Goal: Task Accomplishment & Management: Manage account settings

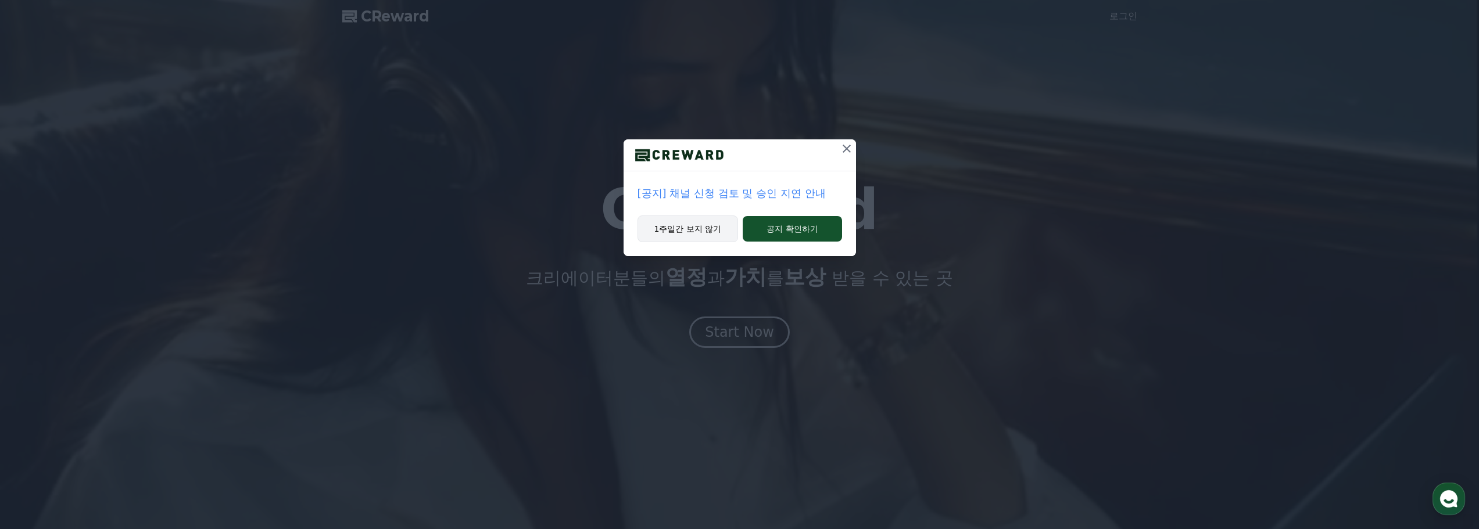
click at [593, 229] on button "1주일간 보지 않기" at bounding box center [687, 229] width 101 height 27
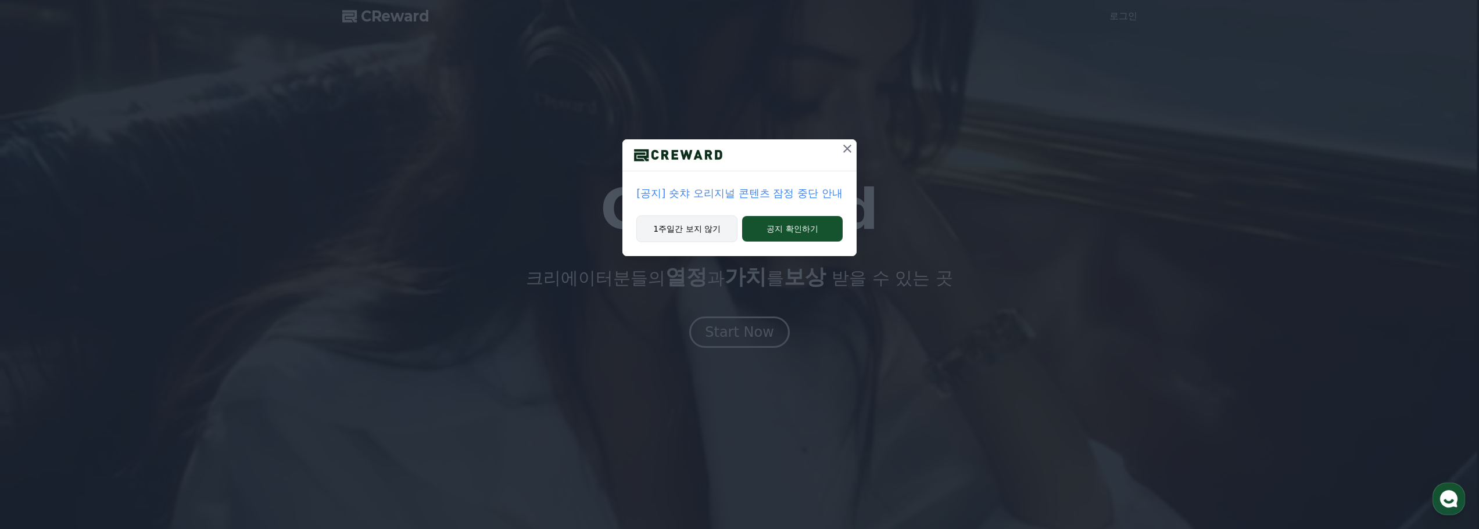
click at [593, 232] on button "1주일간 보지 않기" at bounding box center [686, 229] width 101 height 27
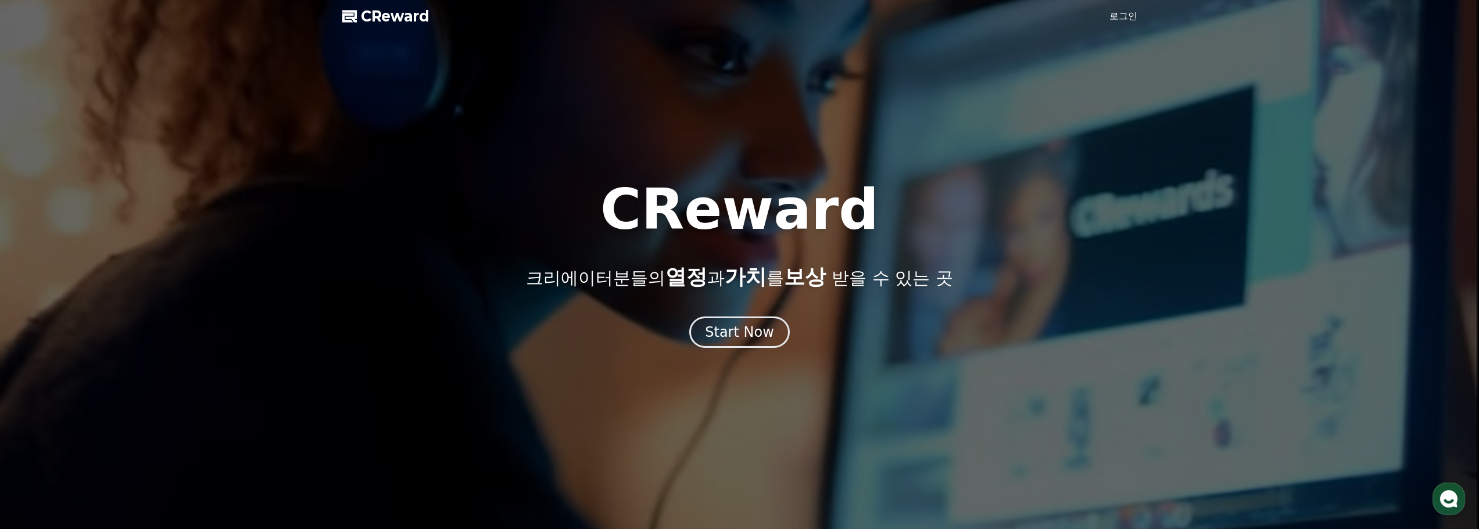
click at [593, 18] on link "로그인" at bounding box center [1123, 16] width 28 height 14
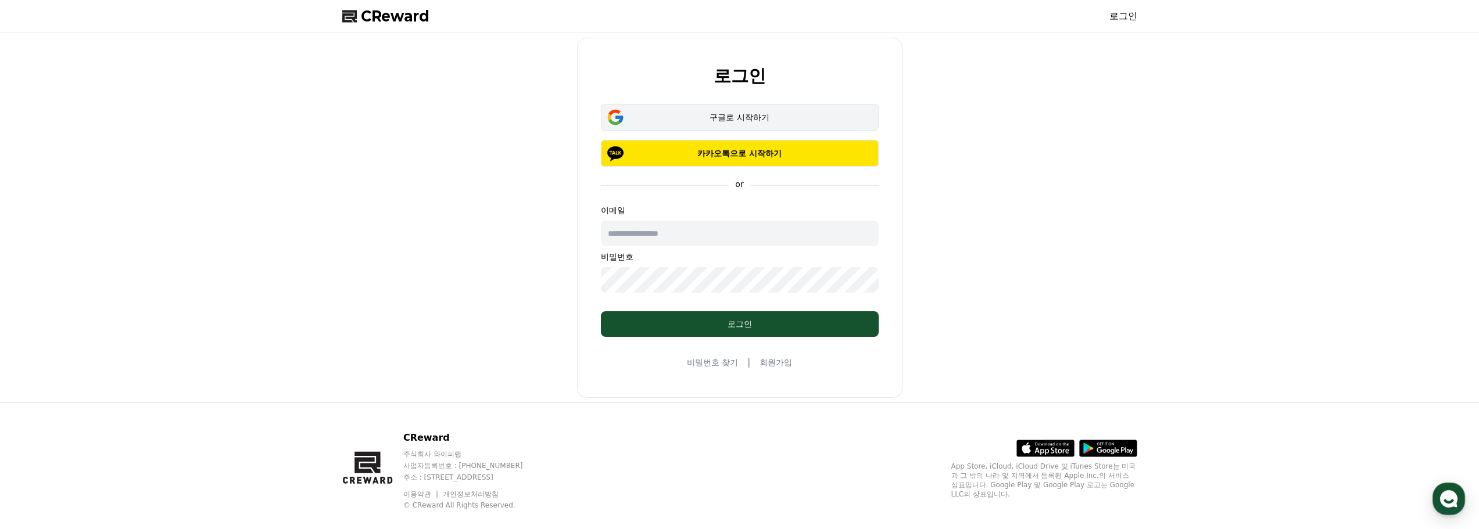
click at [593, 121] on div "구글로 시작하기" at bounding box center [740, 118] width 244 height 12
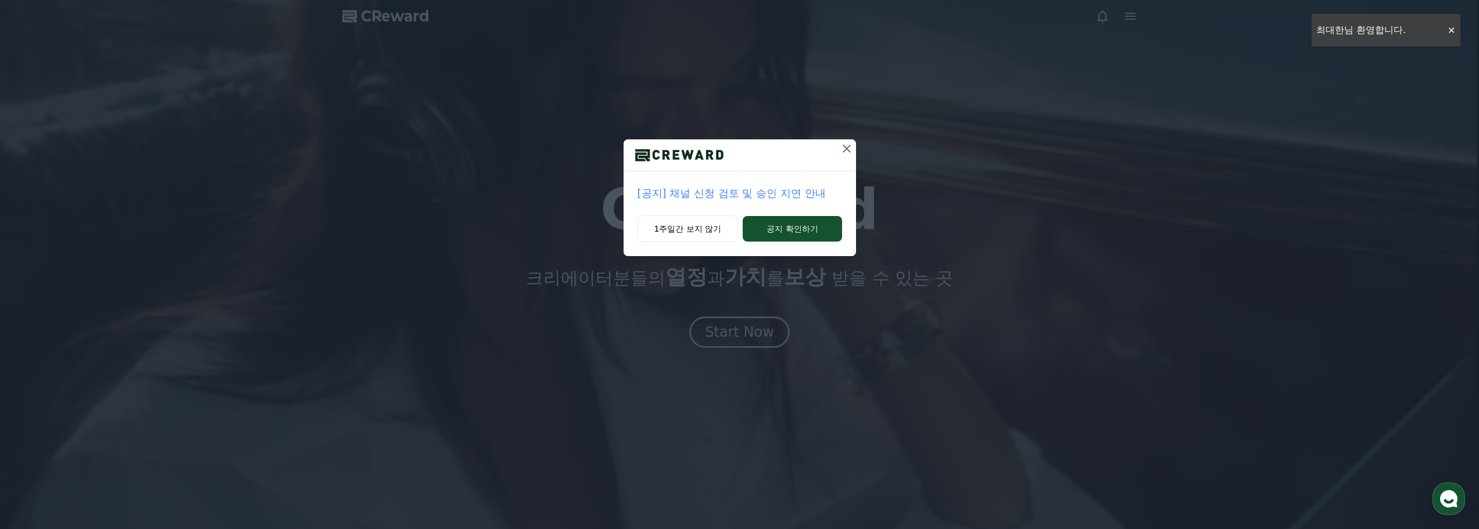
click at [844, 147] on icon at bounding box center [846, 149] width 14 height 14
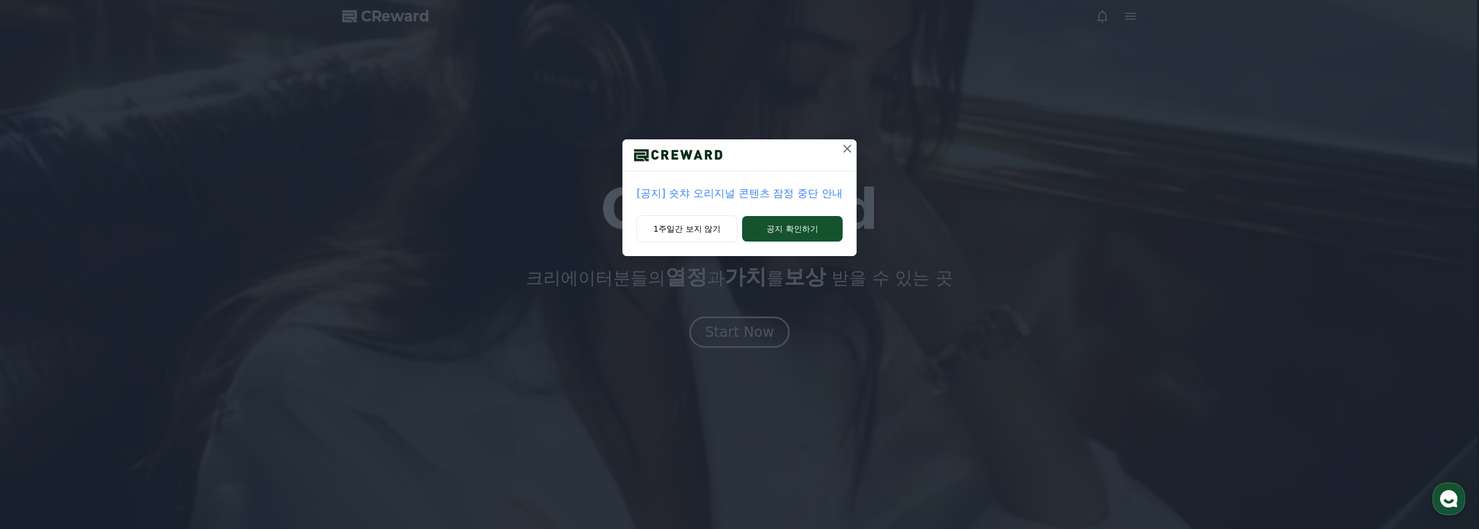
click at [844, 147] on icon at bounding box center [847, 149] width 14 height 14
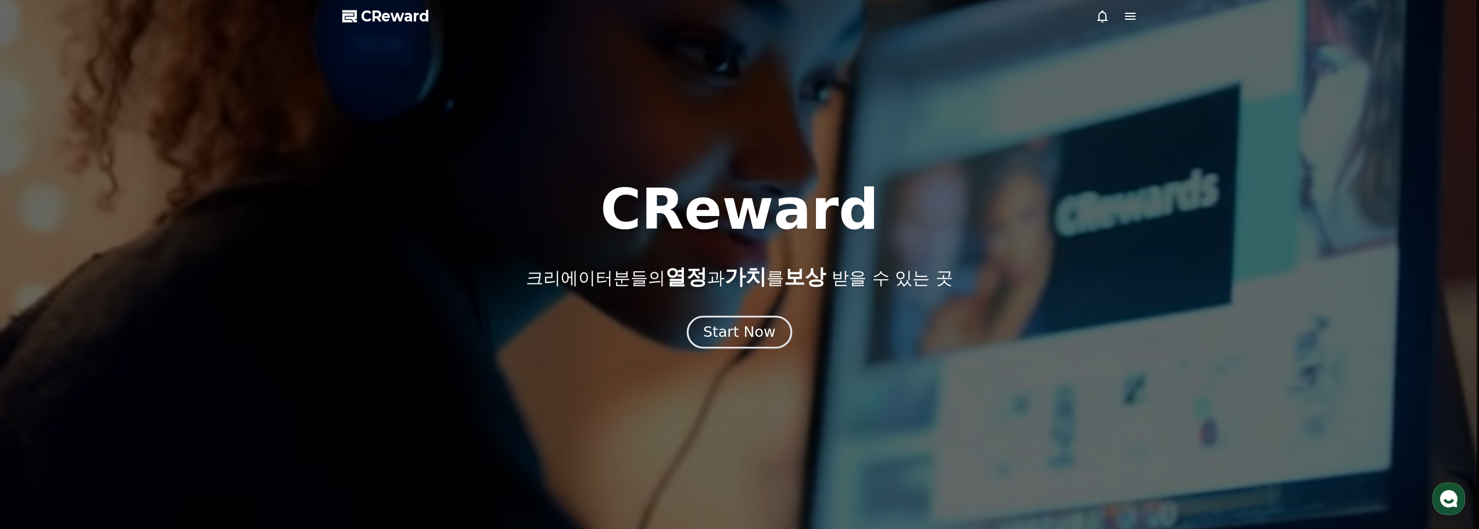
click at [758, 331] on div "Start Now" at bounding box center [739, 332] width 72 height 20
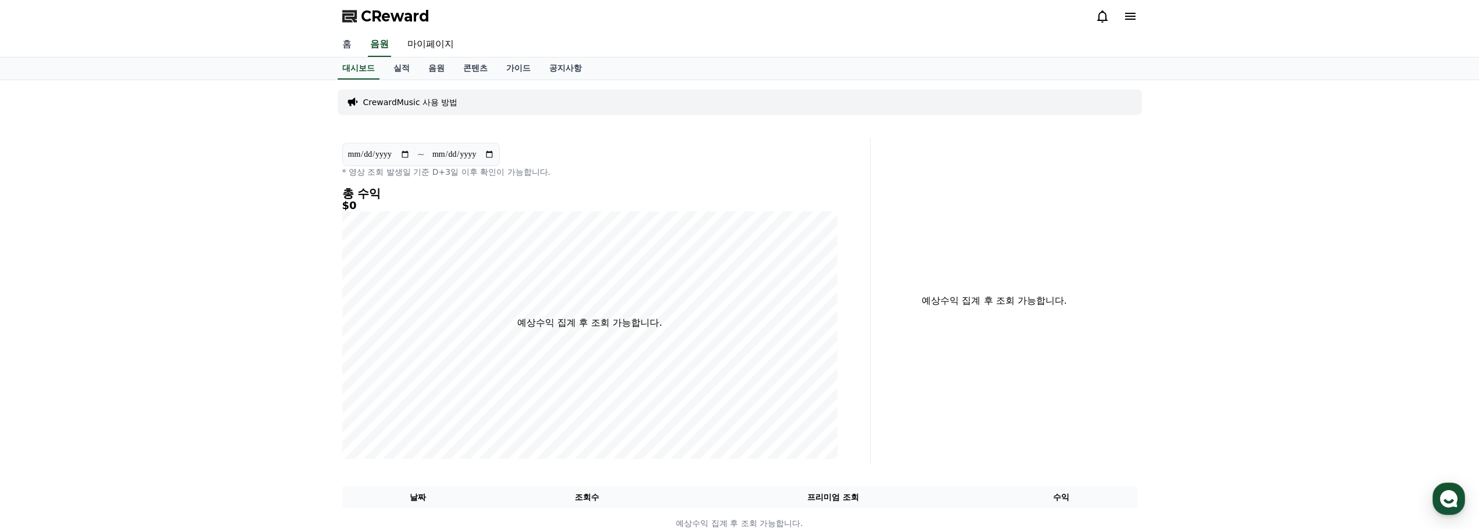
click at [343, 48] on link "홈" at bounding box center [347, 45] width 28 height 24
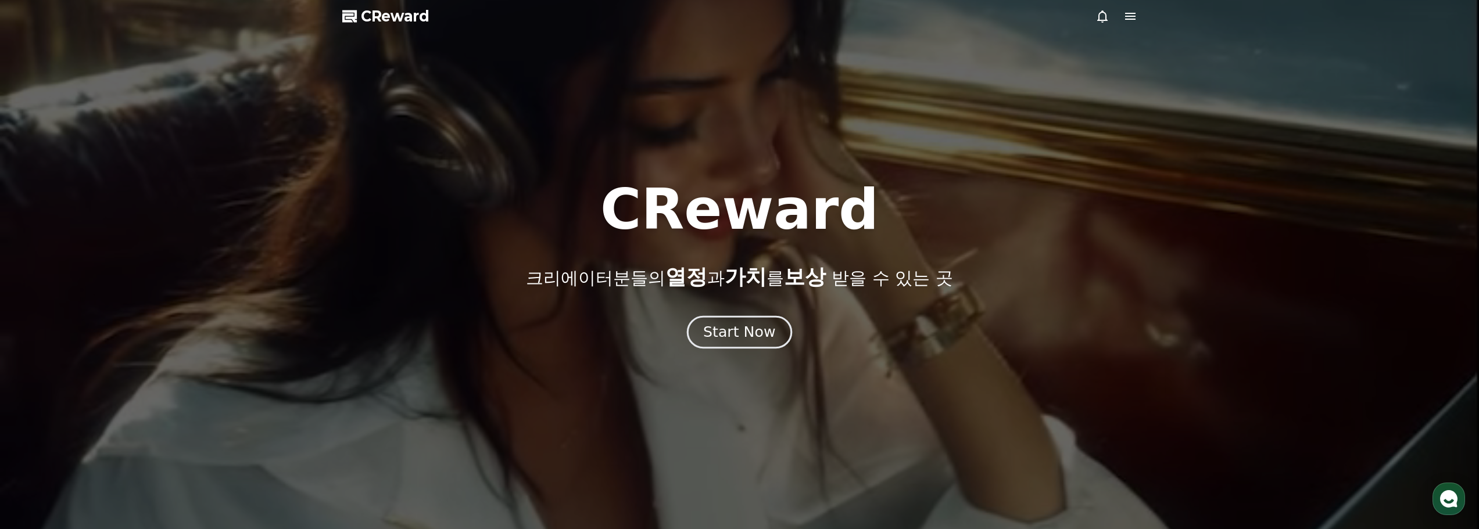
click at [734, 335] on div "Start Now" at bounding box center [739, 332] width 72 height 20
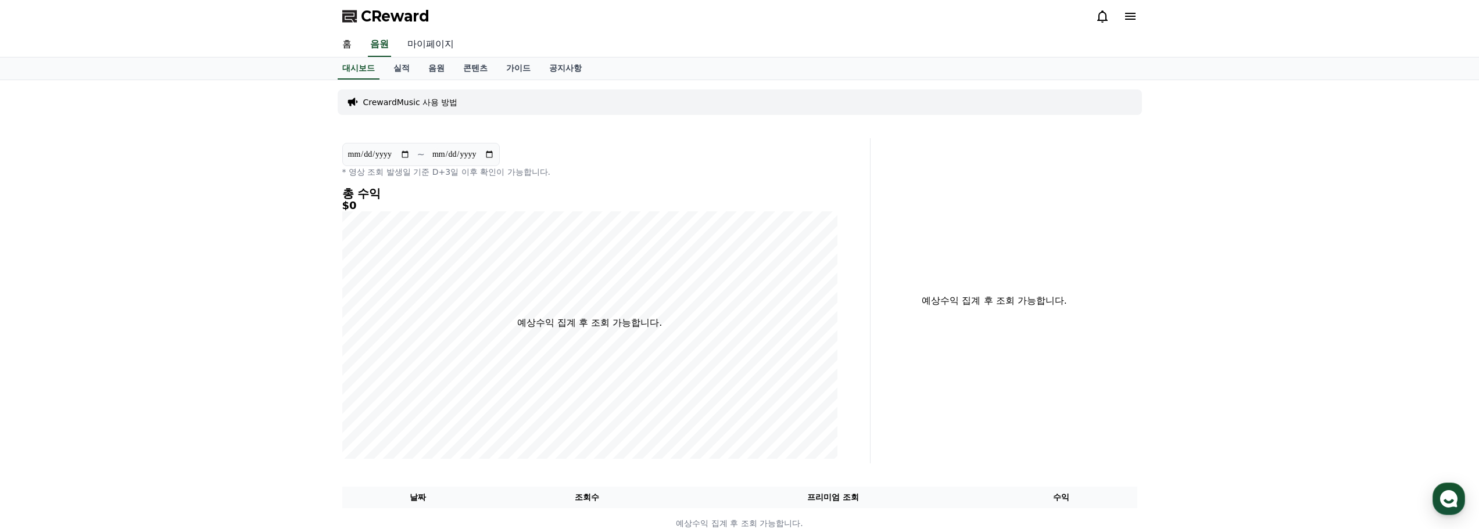
click at [432, 45] on link "마이페이지" at bounding box center [430, 45] width 65 height 24
select select "**********"
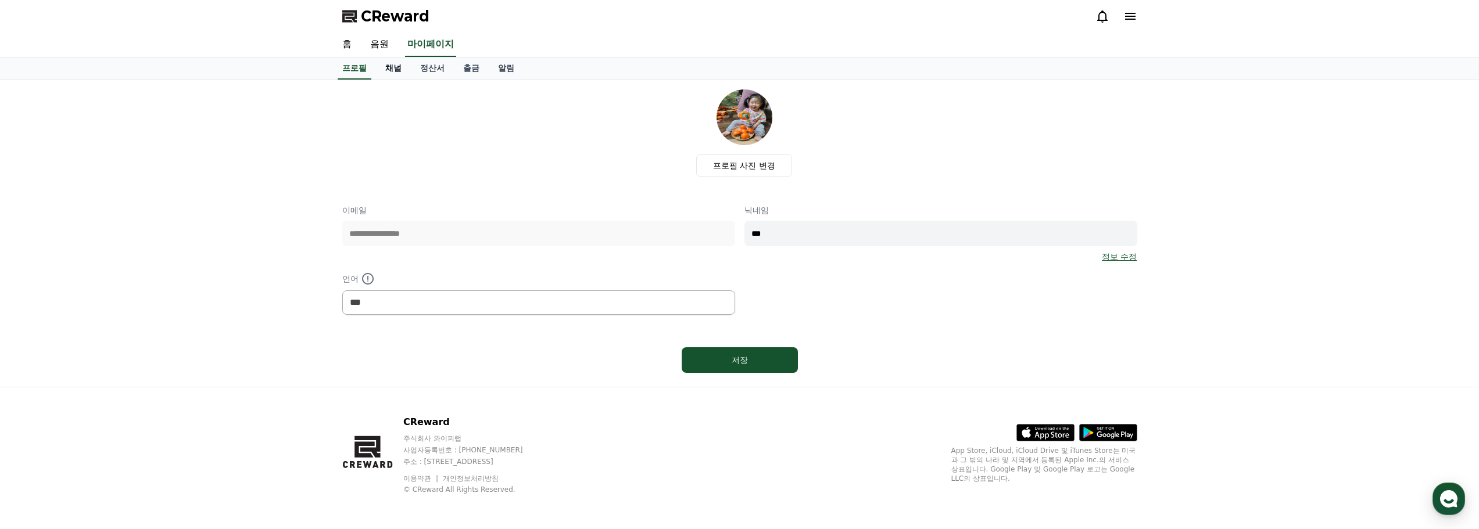
click at [396, 75] on link "채널" at bounding box center [393, 69] width 35 height 22
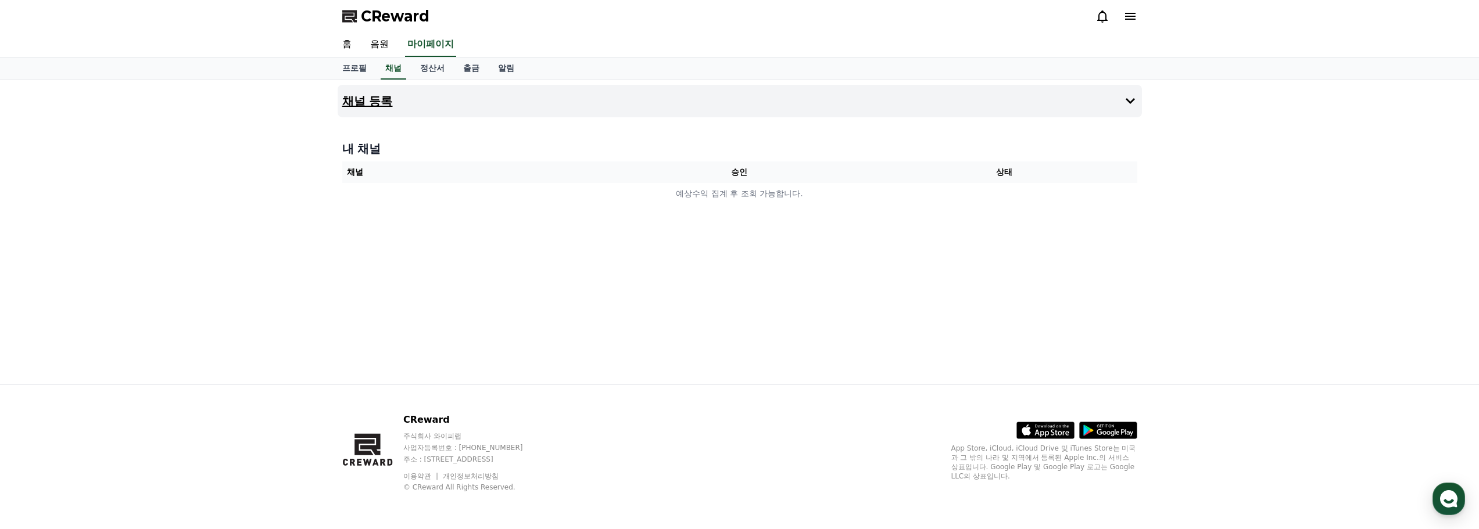
click at [378, 106] on h4 "채널 등록" at bounding box center [367, 101] width 51 height 13
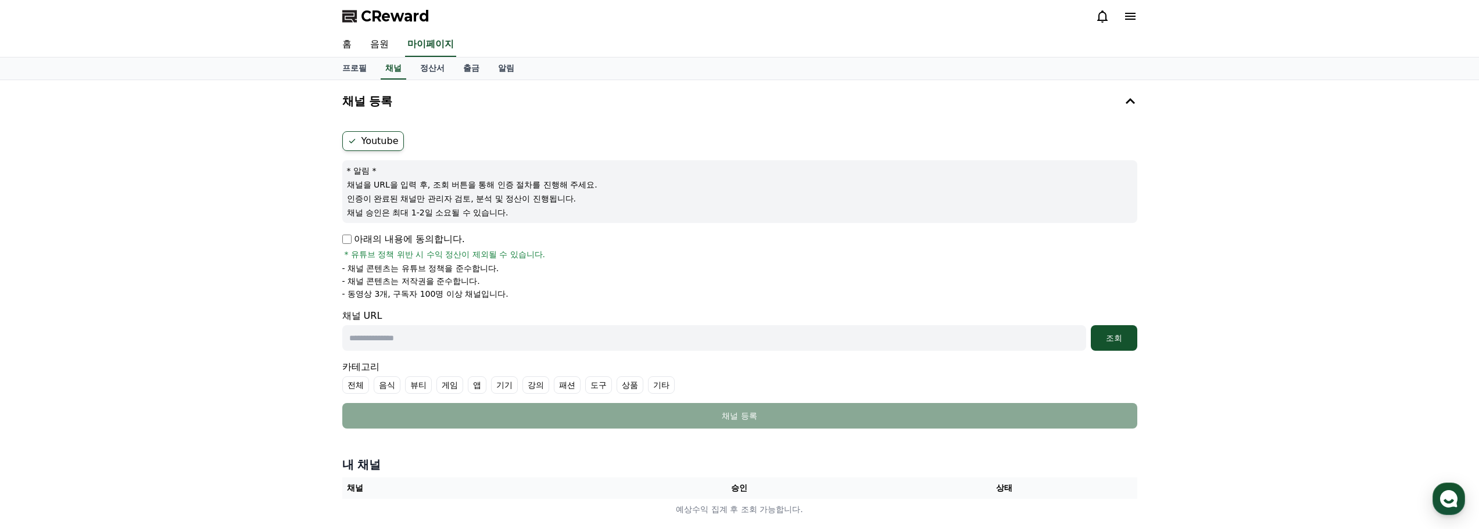
click at [375, 144] on label "Youtube" at bounding box center [373, 141] width 62 height 20
click at [379, 238] on p "아래의 내용에 동의합니다." at bounding box center [403, 239] width 123 height 14
click at [263, 356] on div "채널 등록 Youtube * 알림 * 채널을 URL을 입력 후, 조회 버튼을 통해 인증 절차를 진행해 주세요. 인증이 완료된 채널만 관리자 검…" at bounding box center [739, 305] width 1479 height 450
click at [400, 343] on input "text" at bounding box center [714, 338] width 744 height 26
paste input "**********"
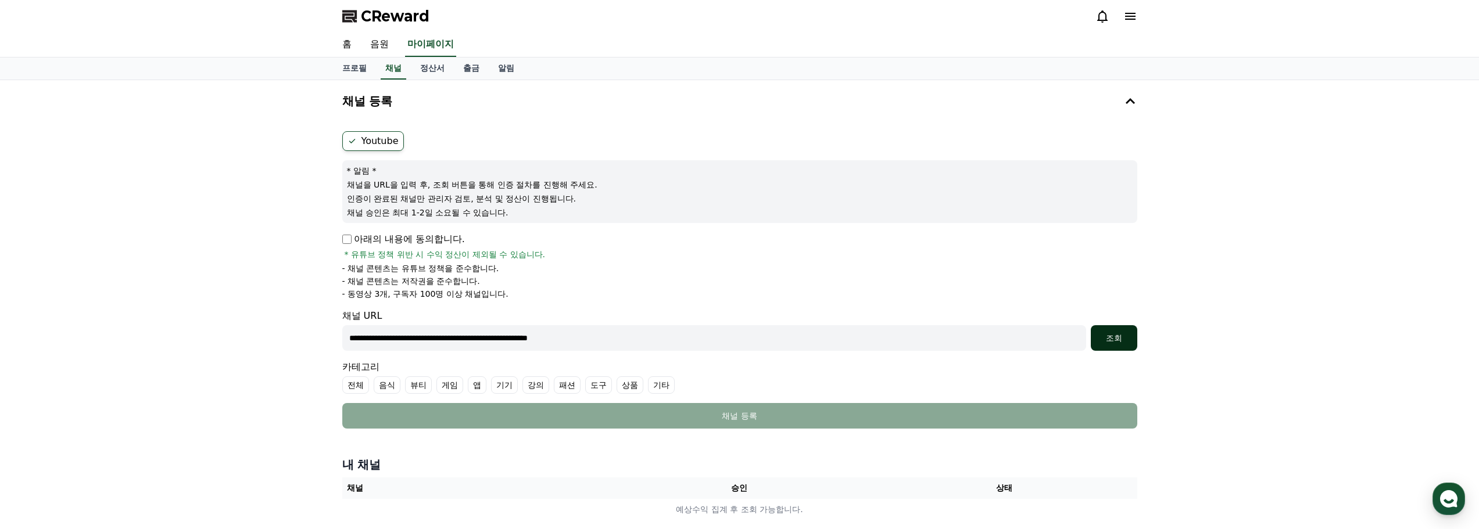
type input "**********"
click at [1114, 341] on div "조회" at bounding box center [1113, 338] width 37 height 12
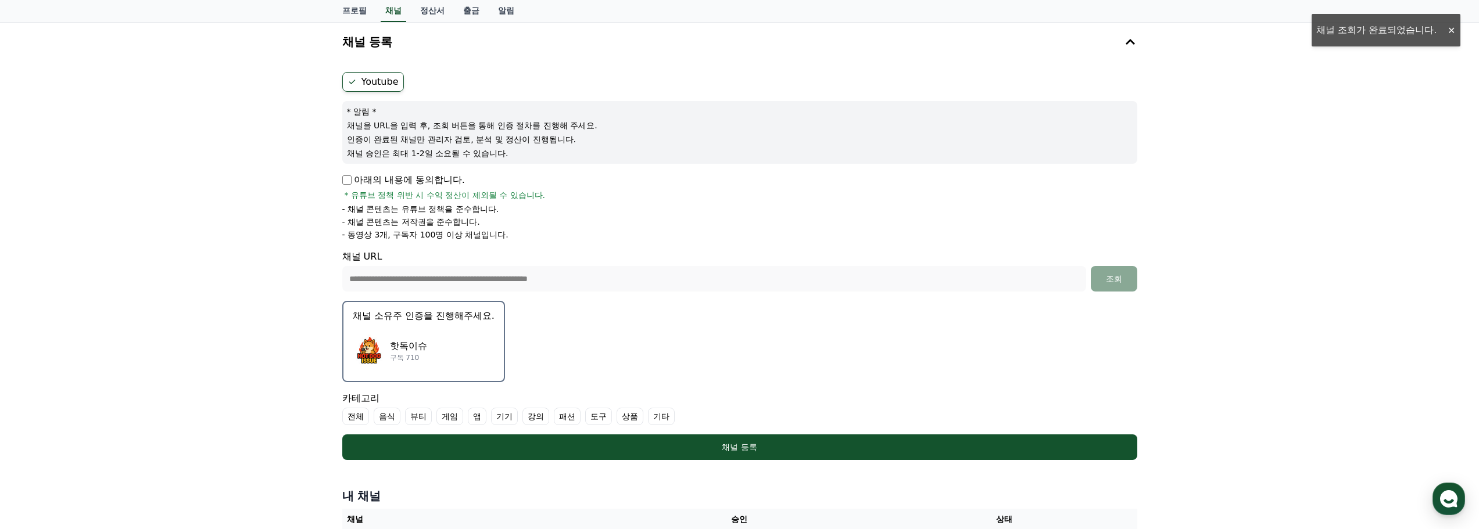
scroll to position [116, 0]
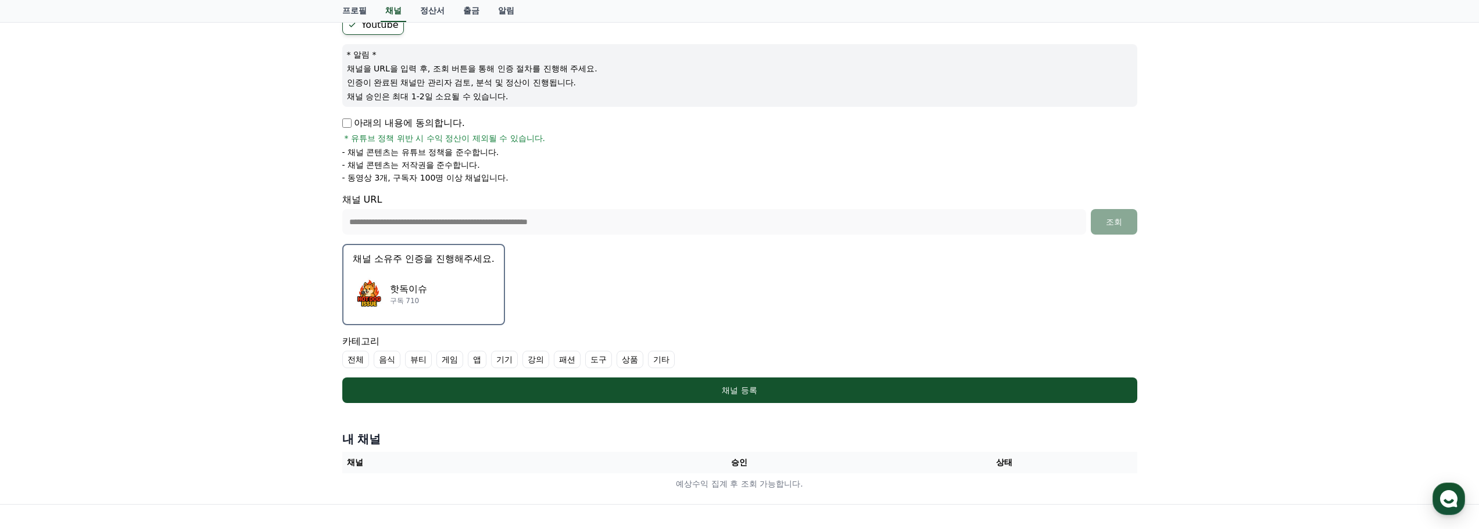
click at [353, 364] on label "전체" at bounding box center [355, 359] width 27 height 17
click at [353, 364] on icon at bounding box center [351, 359] width 9 height 9
click at [666, 356] on label "기타" at bounding box center [661, 359] width 27 height 17
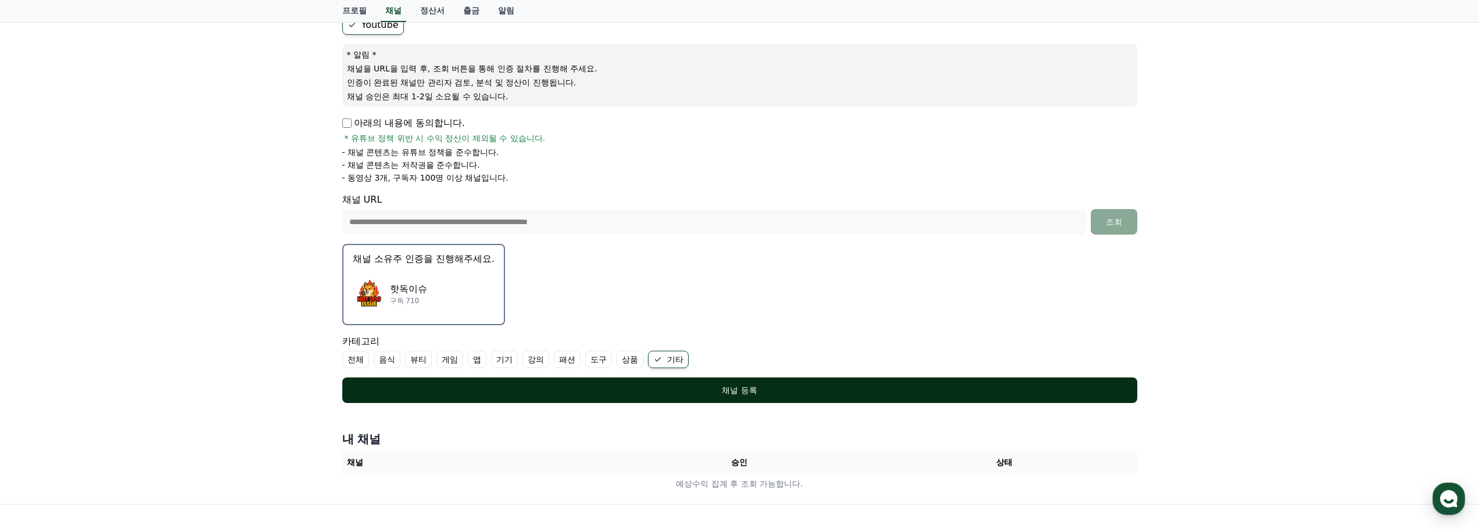
click at [754, 389] on div "채널 등록" at bounding box center [739, 391] width 748 height 12
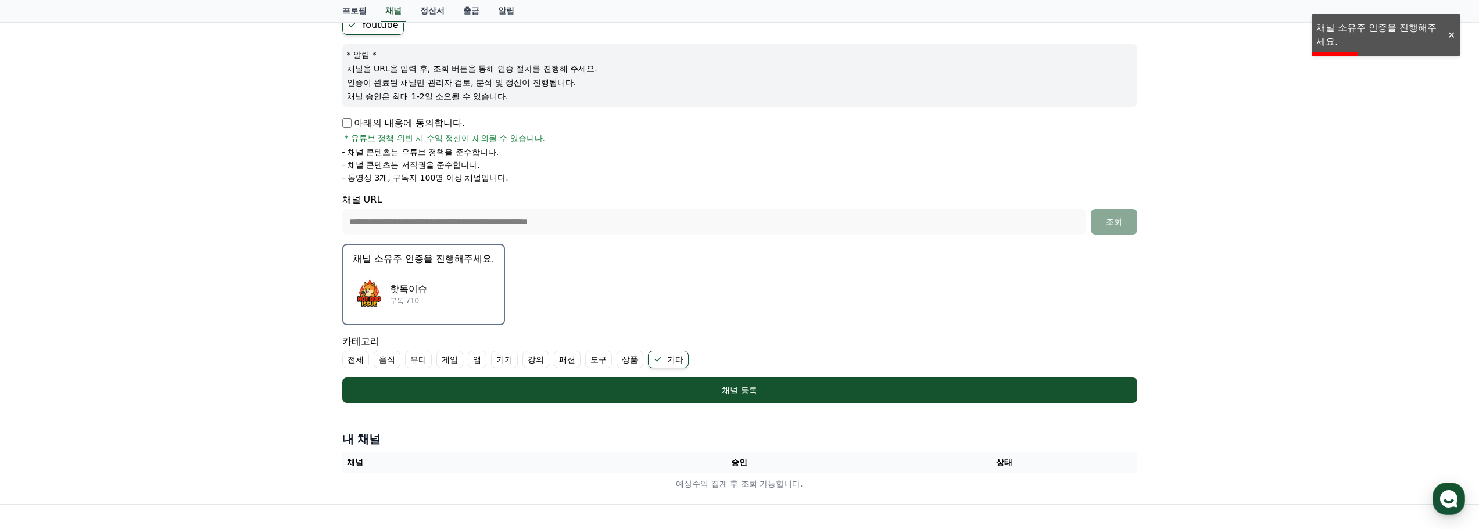
click at [443, 281] on div "핫독이슈 구독 710" at bounding box center [424, 294] width 142 height 46
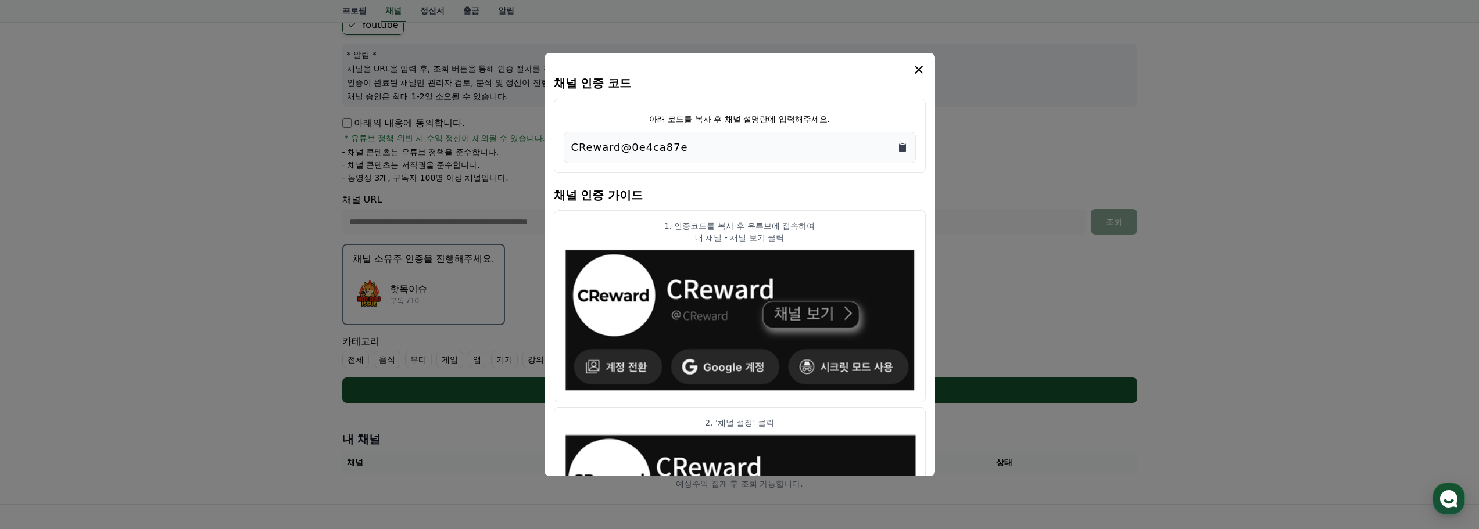
click at [901, 148] on icon "Copy to clipboard" at bounding box center [902, 147] width 7 height 9
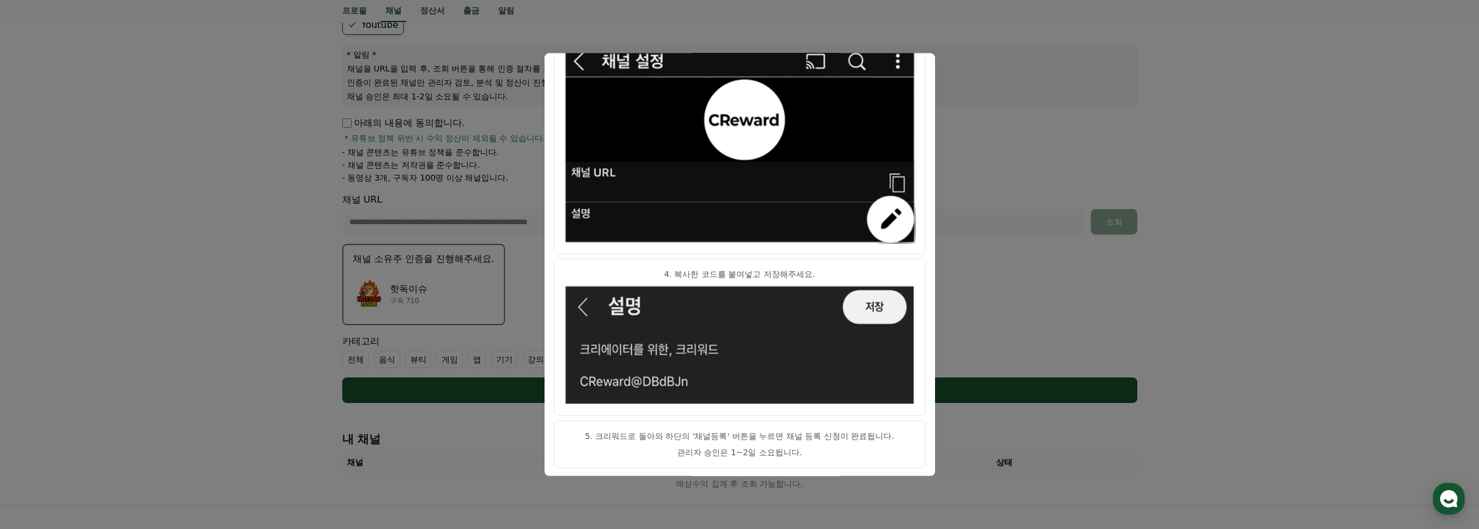
scroll to position [579, 0]
click at [186, 293] on button "close modal" at bounding box center [739, 264] width 1479 height 529
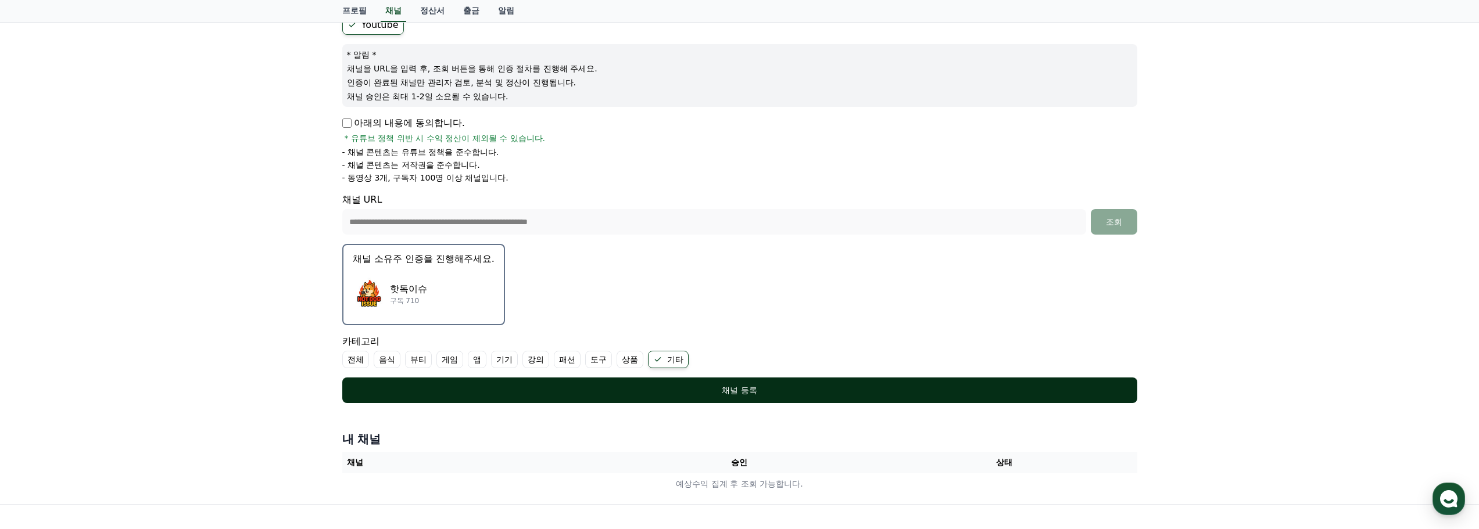
click at [751, 396] on div "채널 등록" at bounding box center [739, 391] width 748 height 12
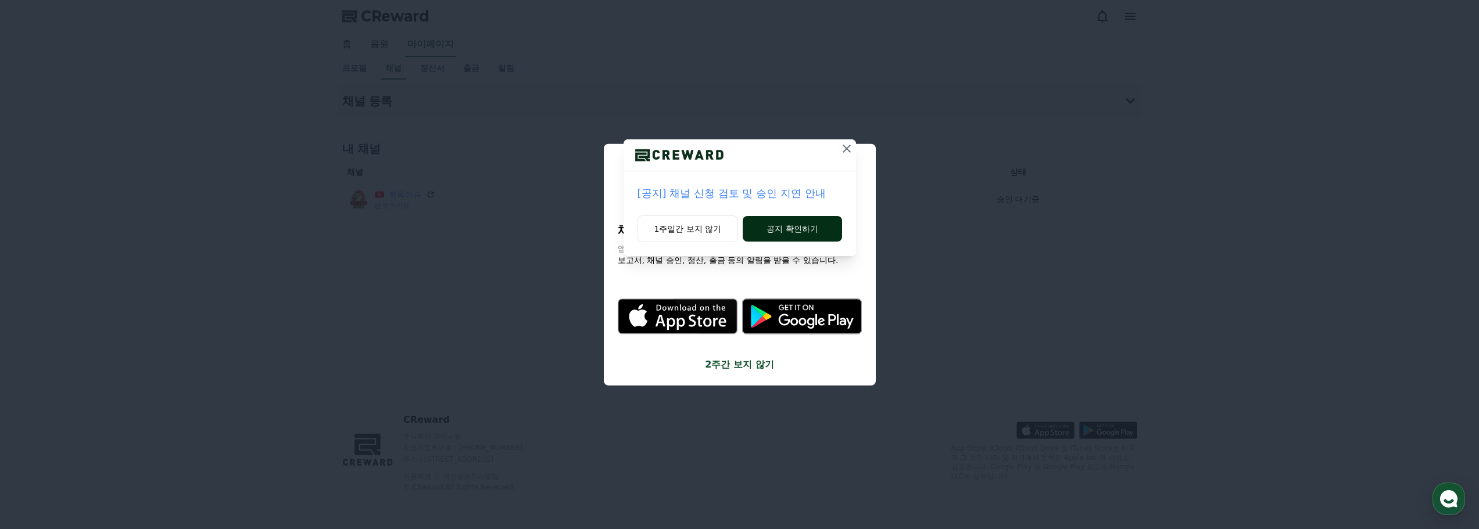
click at [810, 232] on button "공지 확인하기" at bounding box center [791, 229] width 99 height 26
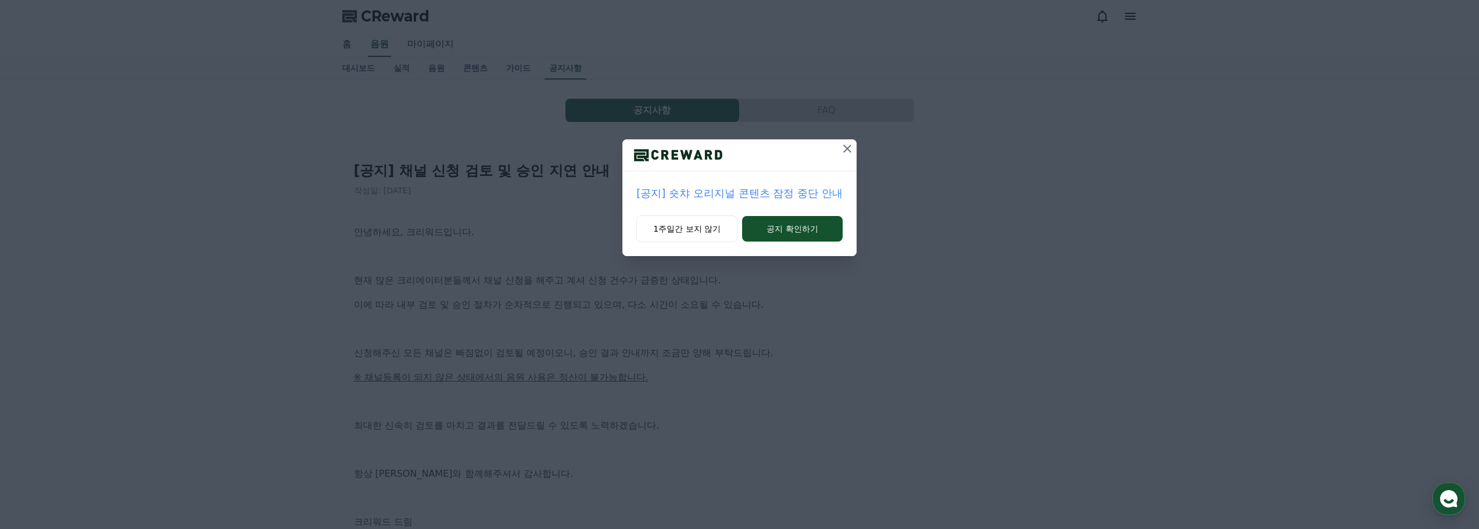
click at [810, 232] on button "공지 확인하기" at bounding box center [792, 229] width 101 height 26
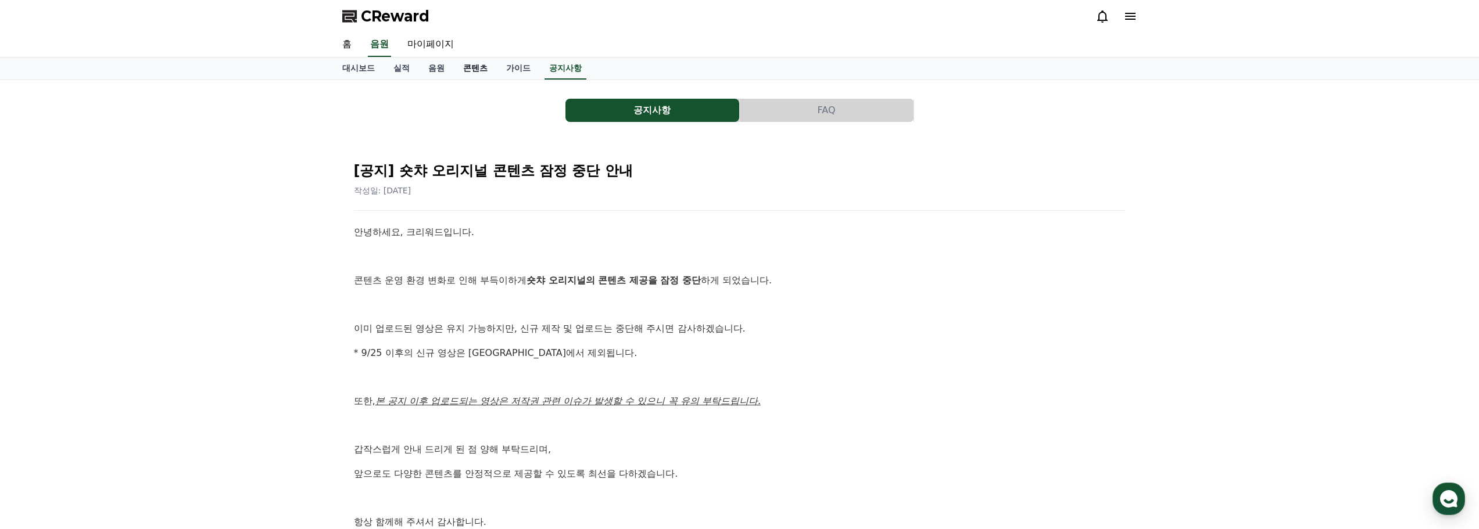
click at [472, 73] on link "콘텐츠" at bounding box center [475, 69] width 43 height 22
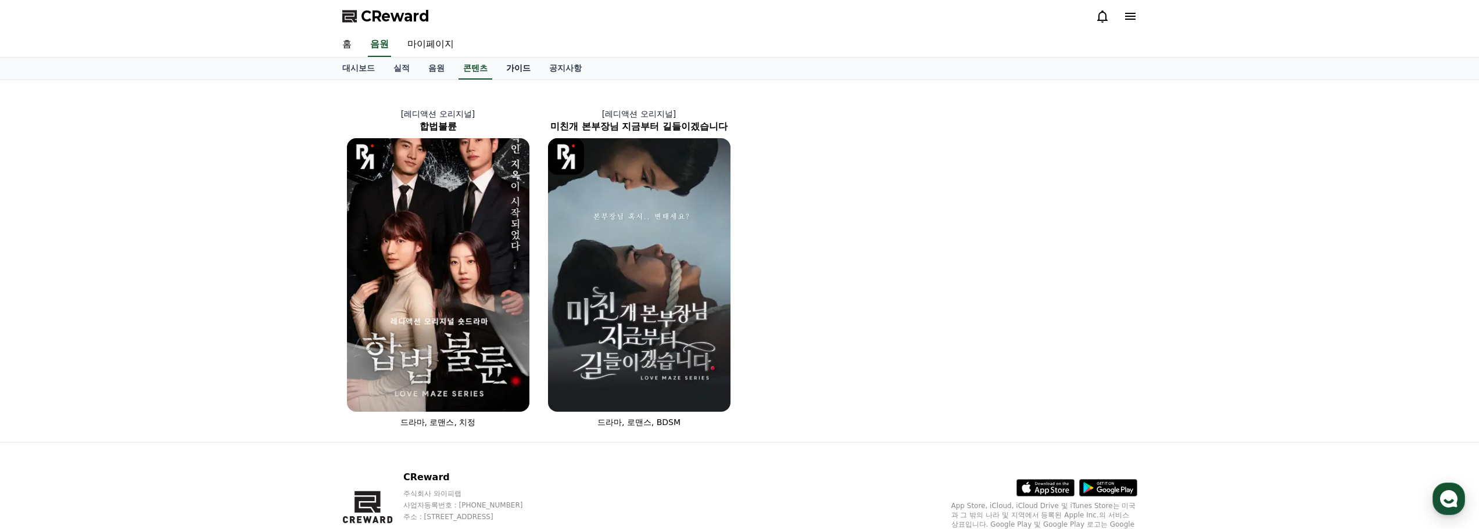
click at [533, 71] on link "가이드" at bounding box center [518, 69] width 43 height 22
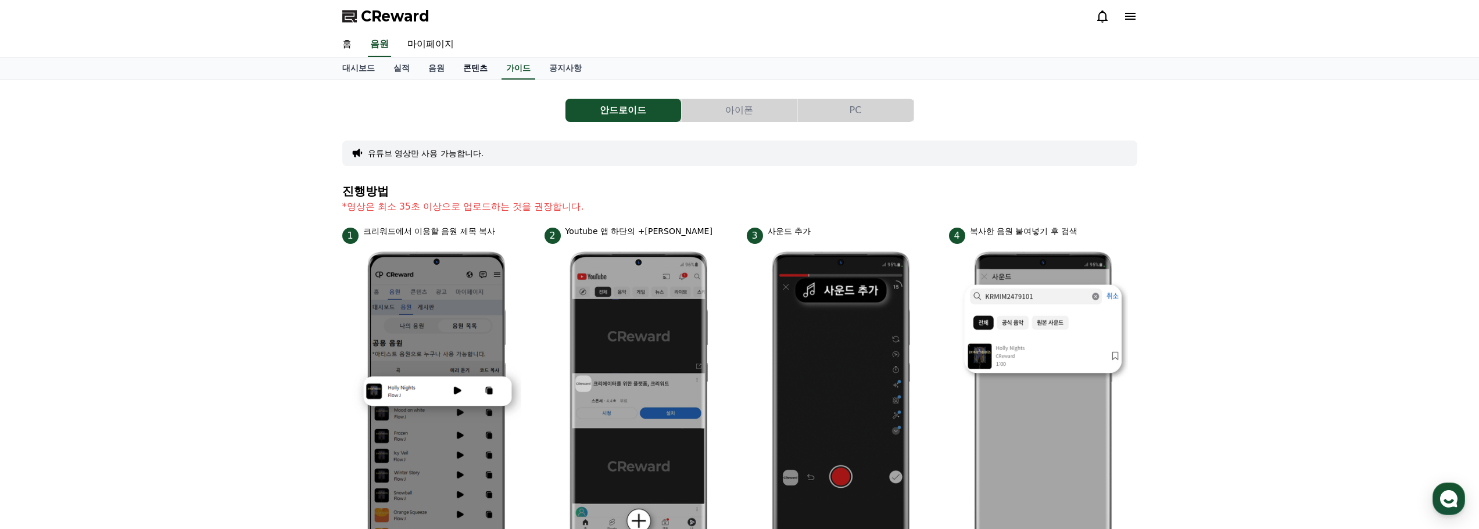
click at [468, 71] on link "콘텐츠" at bounding box center [475, 69] width 43 height 22
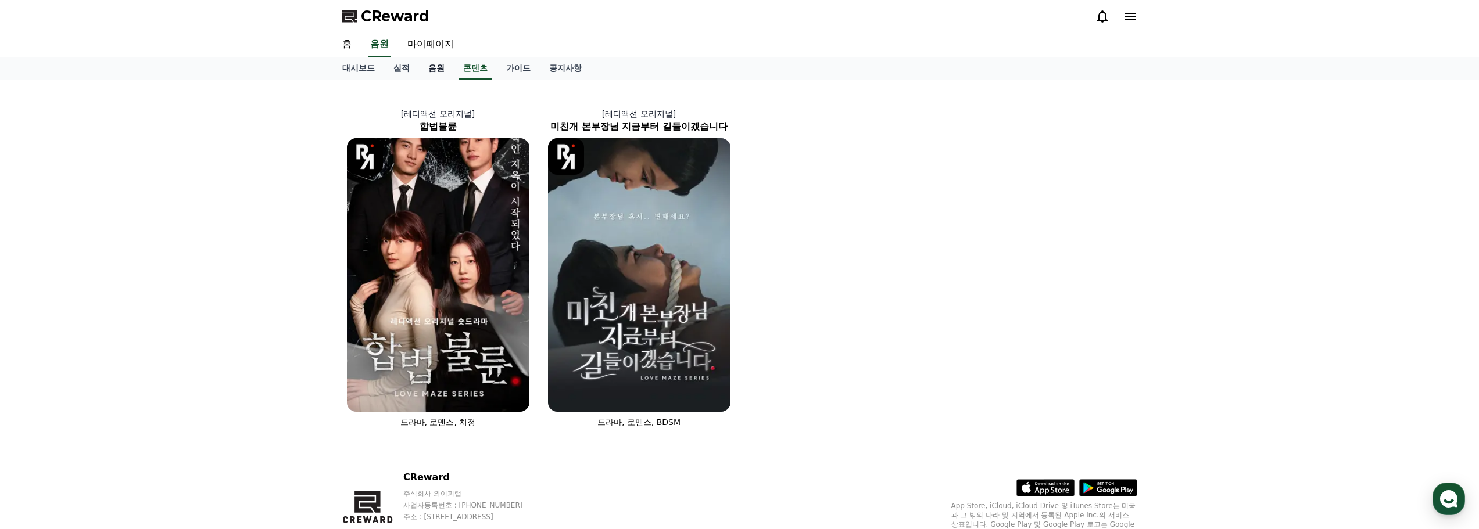
click at [437, 70] on link "음원" at bounding box center [436, 69] width 35 height 22
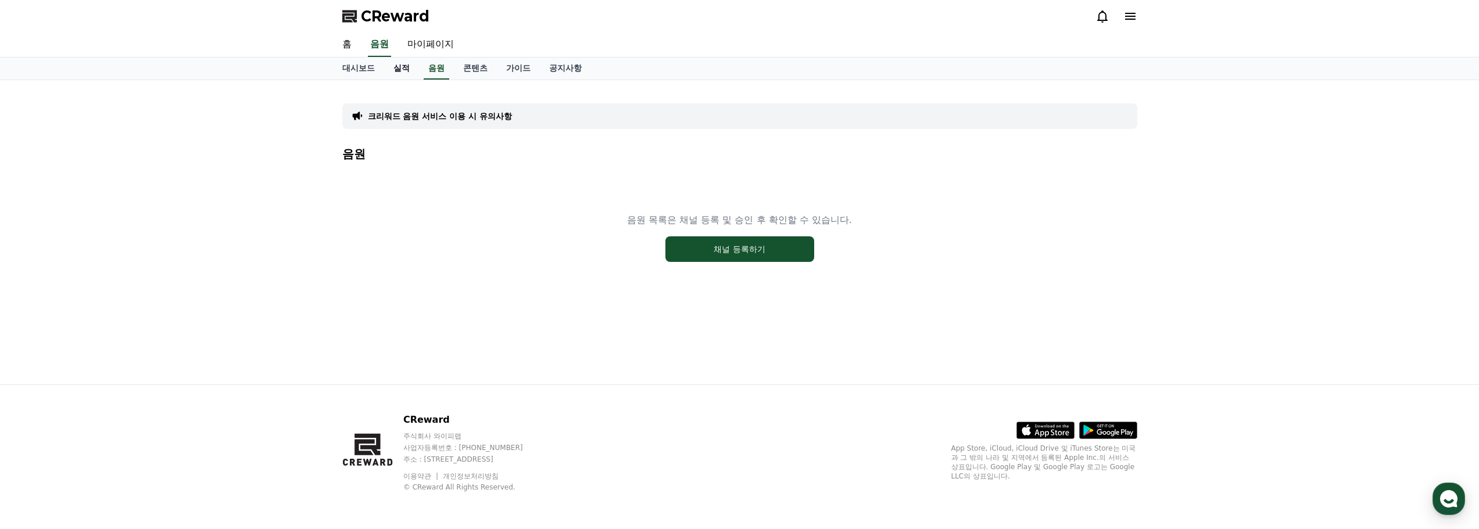
click at [399, 73] on link "실적" at bounding box center [401, 69] width 35 height 22
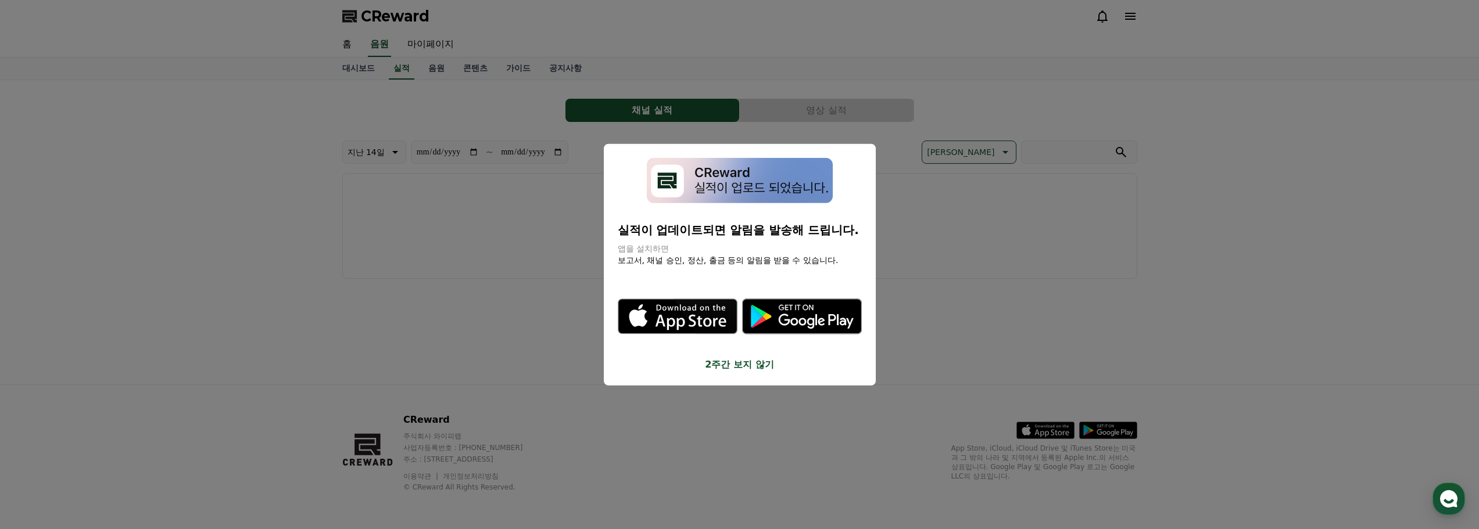
click at [428, 71] on button "close modal" at bounding box center [739, 264] width 1479 height 529
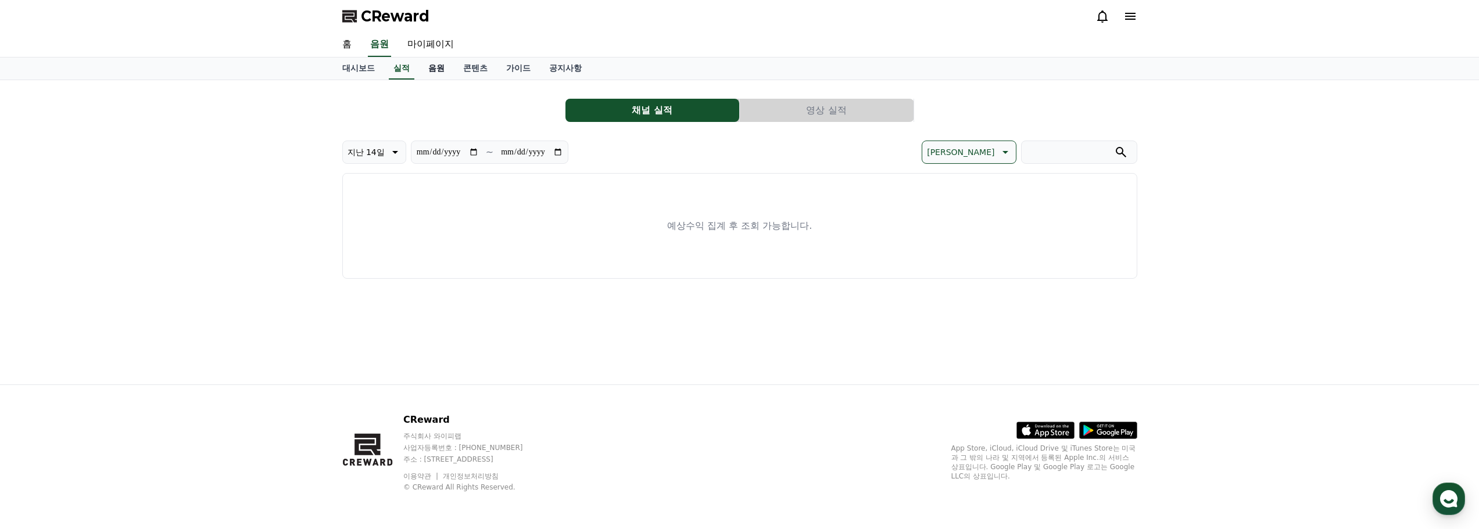
click at [442, 70] on link "음원" at bounding box center [436, 69] width 35 height 22
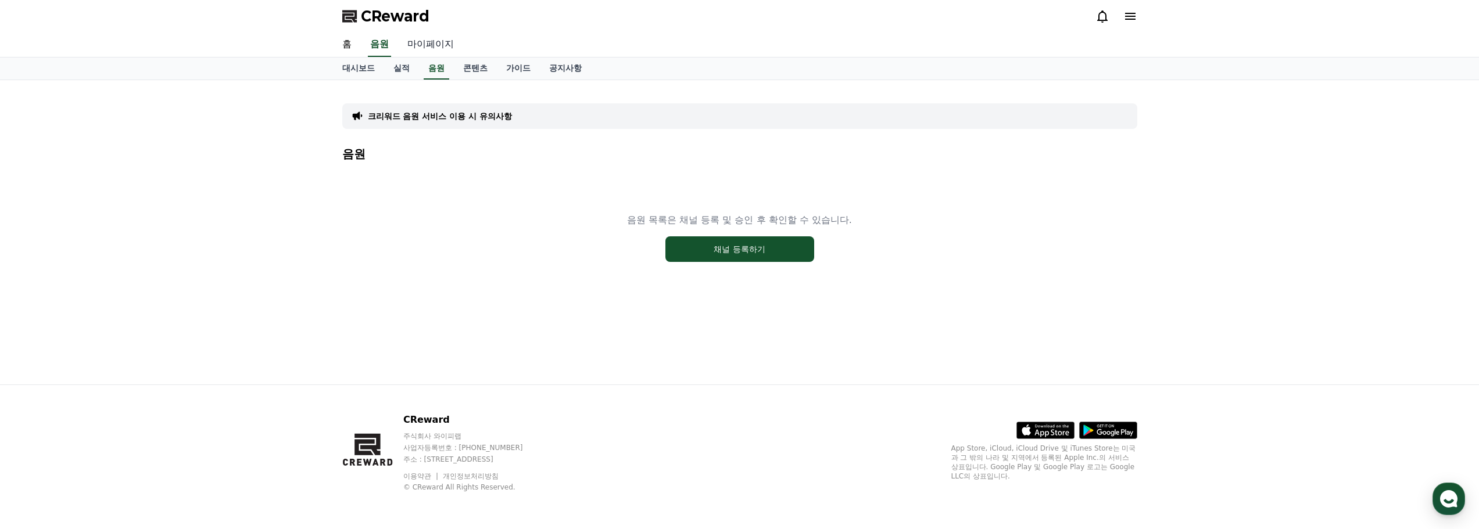
click at [438, 38] on link "마이페이지" at bounding box center [430, 45] width 65 height 24
select select "**********"
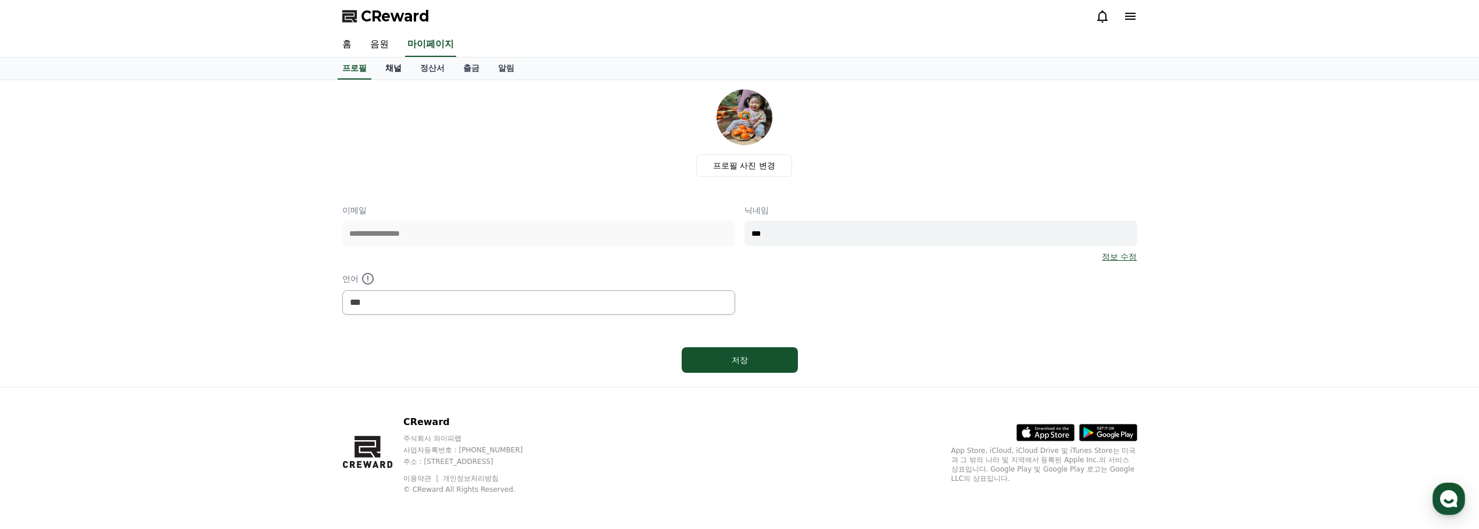
click at [388, 73] on link "채널" at bounding box center [393, 69] width 35 height 22
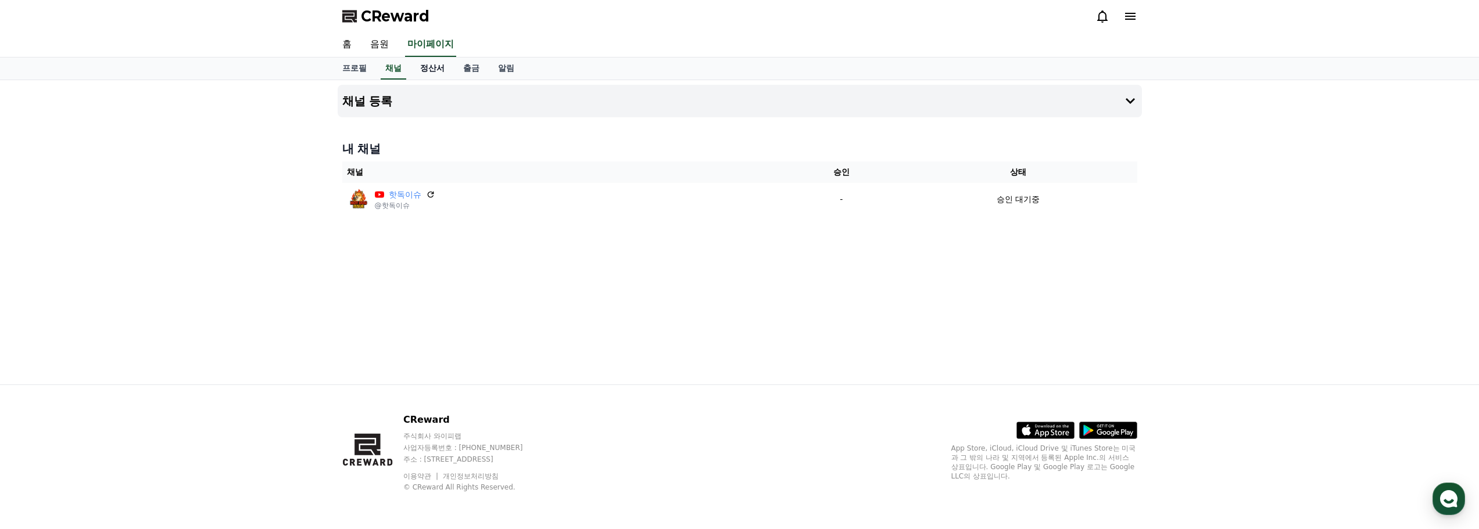
click at [426, 70] on link "정산서" at bounding box center [432, 69] width 43 height 22
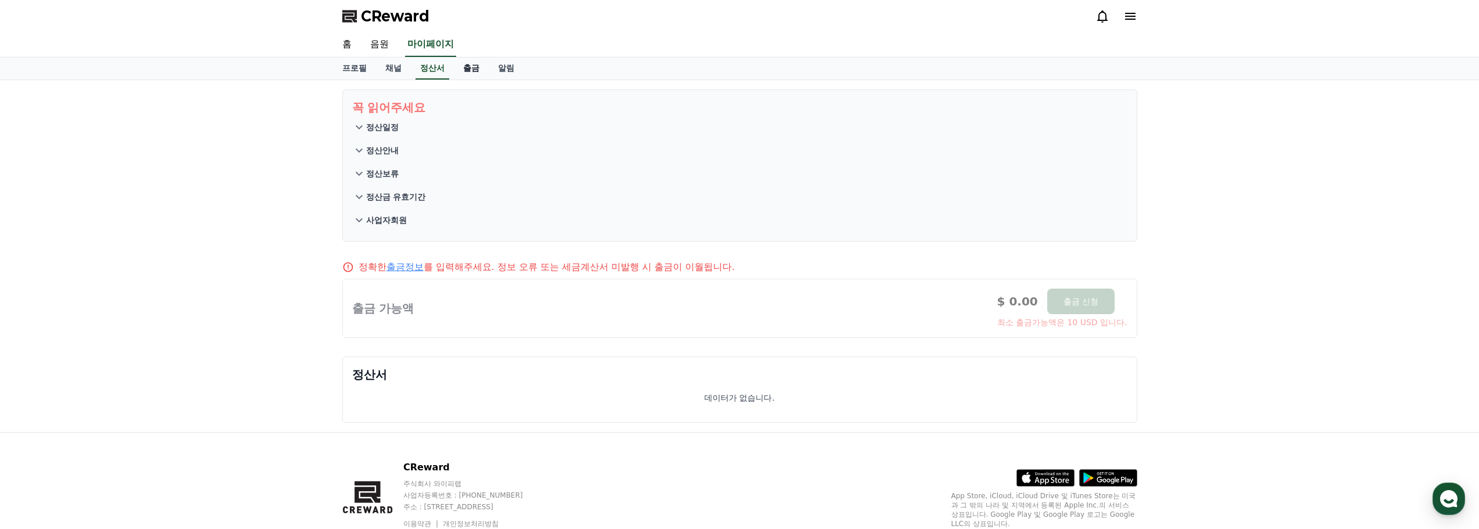
click at [478, 69] on link "출금" at bounding box center [471, 69] width 35 height 22
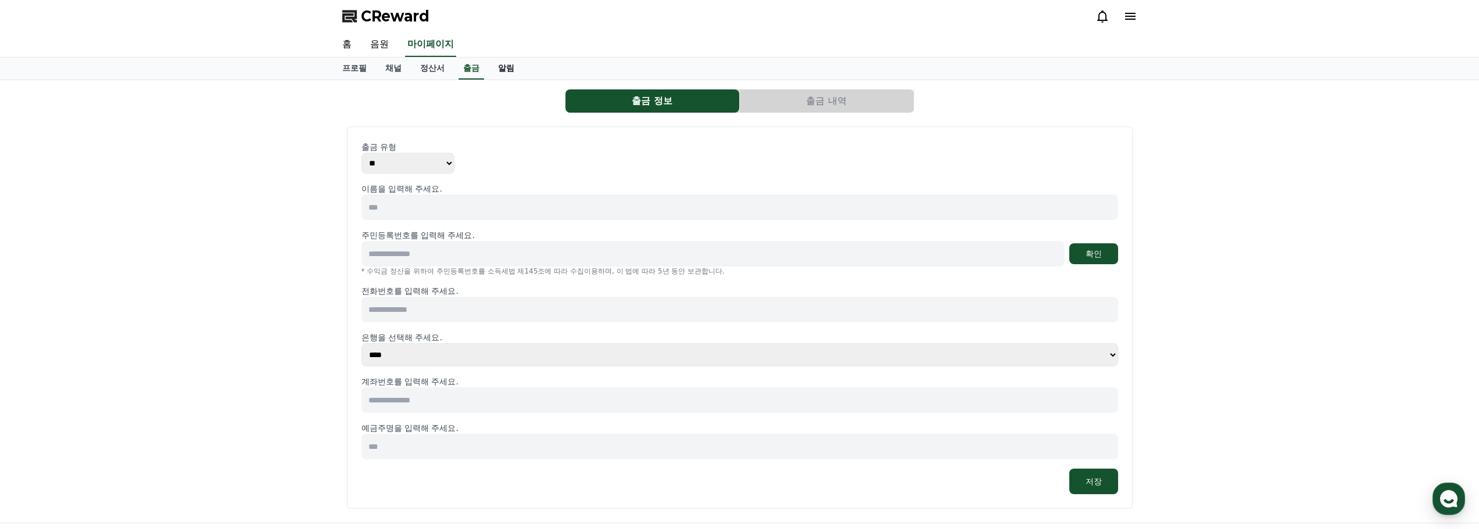
click at [505, 70] on link "알림" at bounding box center [506, 69] width 35 height 22
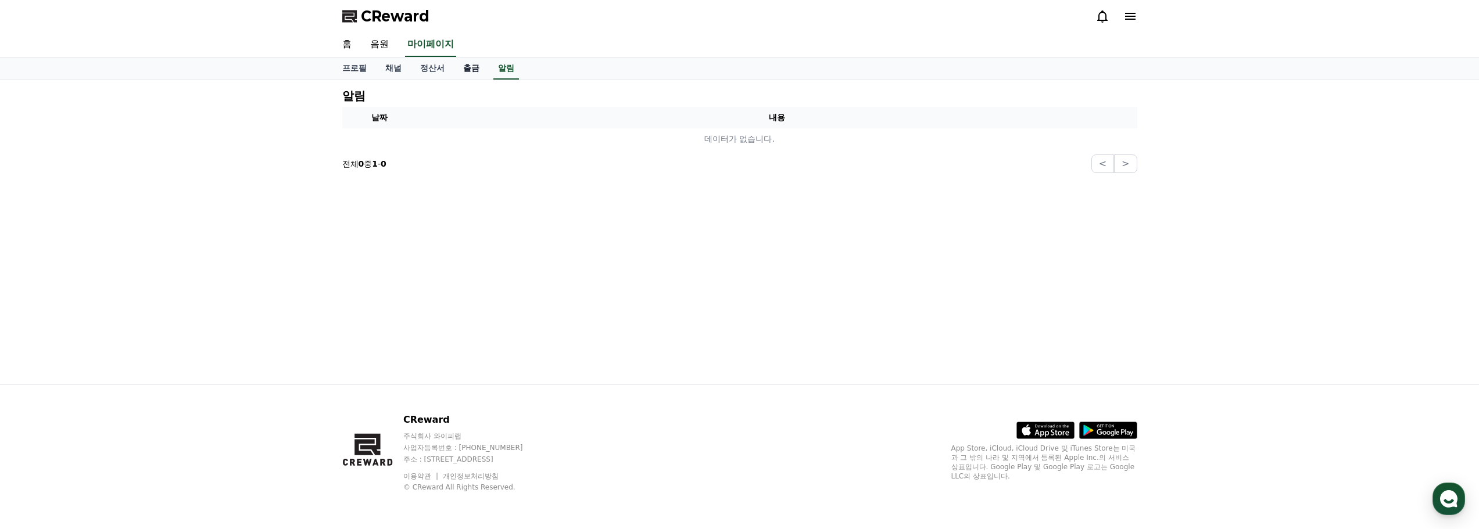
click at [466, 68] on link "출금" at bounding box center [471, 69] width 35 height 22
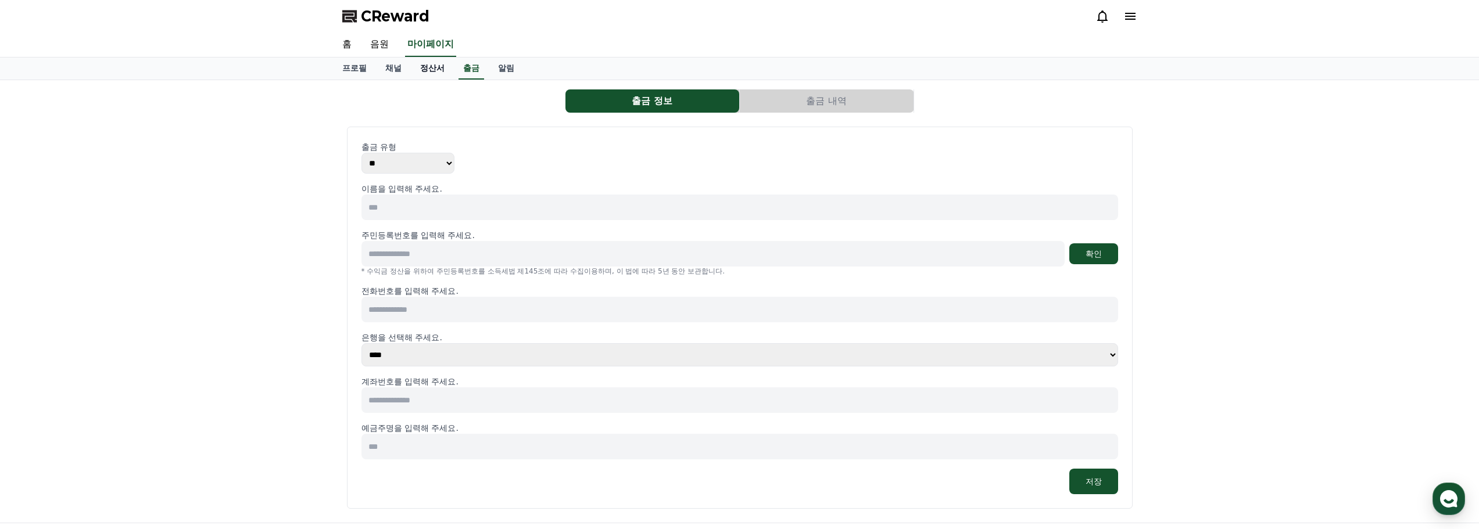
click at [432, 70] on link "정산서" at bounding box center [432, 69] width 43 height 22
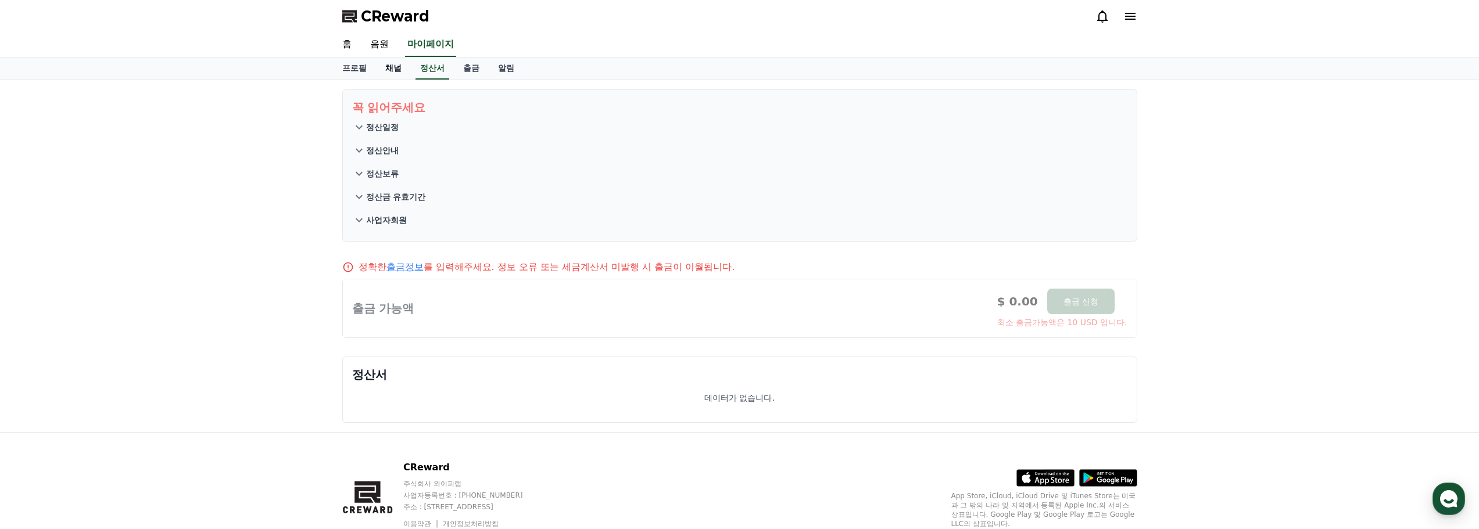
click at [397, 70] on link "채널" at bounding box center [393, 69] width 35 height 22
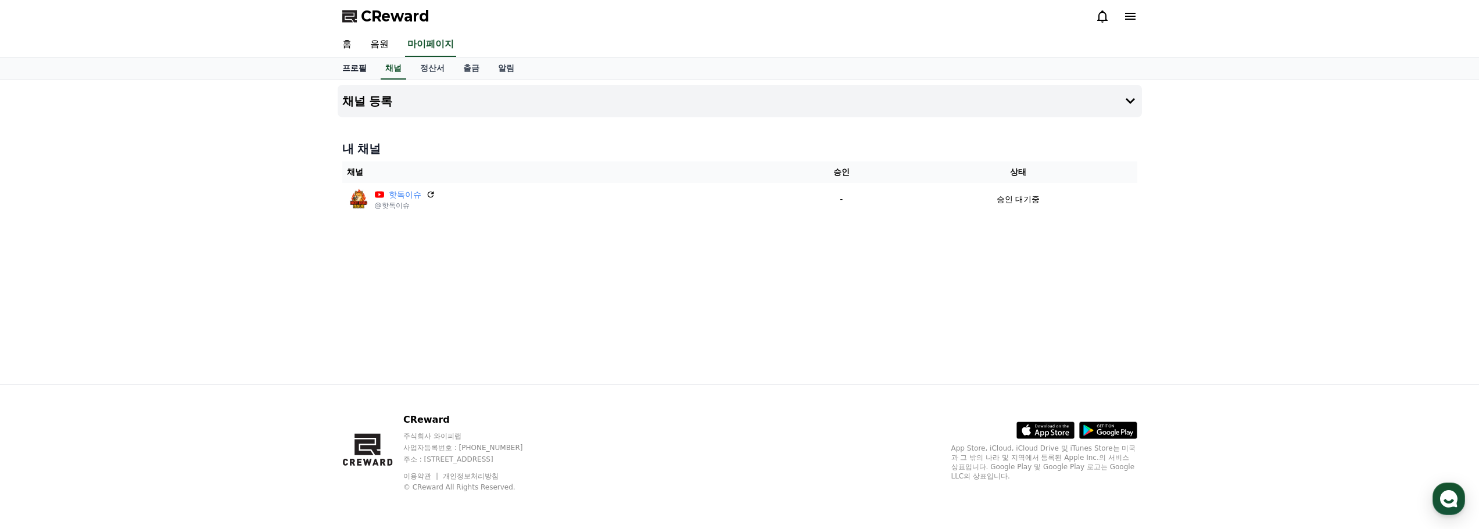
click at [364, 74] on link "프로필" at bounding box center [354, 69] width 43 height 22
select select "**********"
